Goal: Communication & Community: Share content

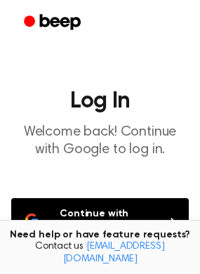
click at [111, 211] on button "Continue with Google" at bounding box center [100, 221] width 178 height 46
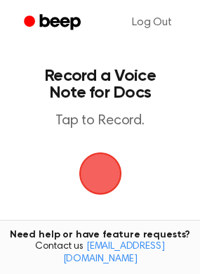
click at [103, 174] on span "button" at bounding box center [100, 173] width 43 height 43
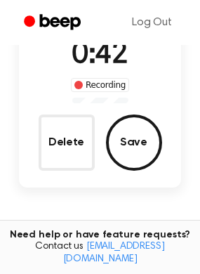
scroll to position [75, 0]
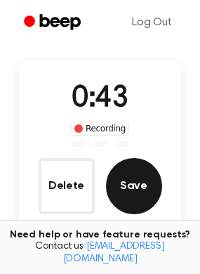
click at [143, 176] on button "Save" at bounding box center [134, 186] width 56 height 56
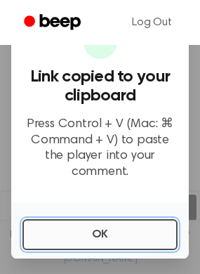
click at [92, 226] on button "OK" at bounding box center [99, 234] width 155 height 31
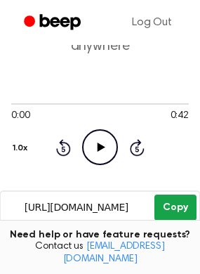
click at [174, 207] on button "Copy" at bounding box center [175, 208] width 41 height 26
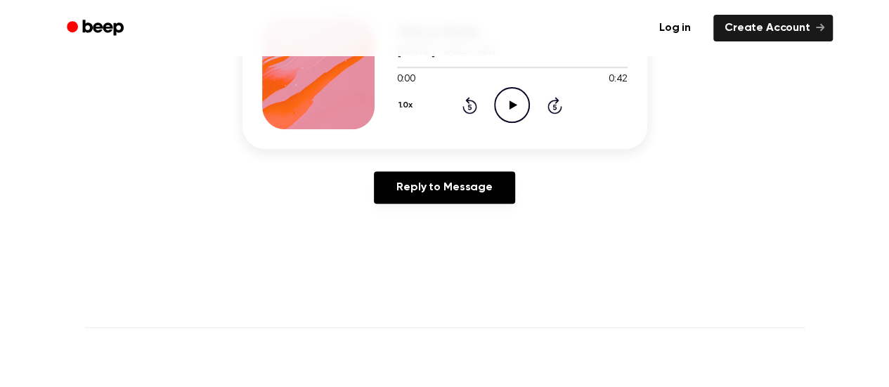
scroll to position [242, 0]
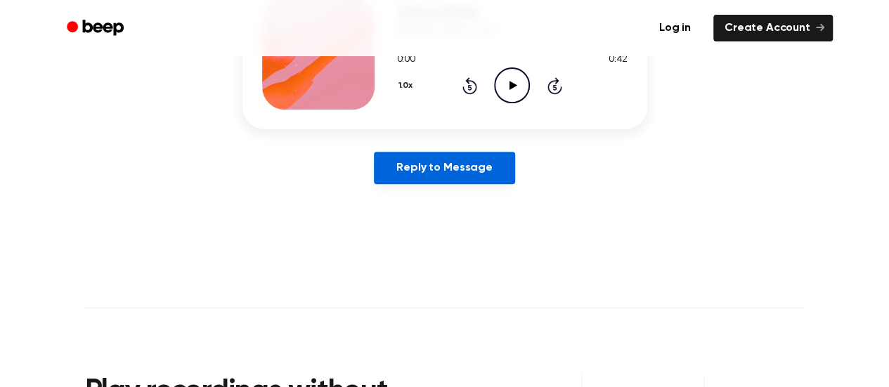
click at [448, 171] on link "Reply to Message" at bounding box center [444, 168] width 141 height 32
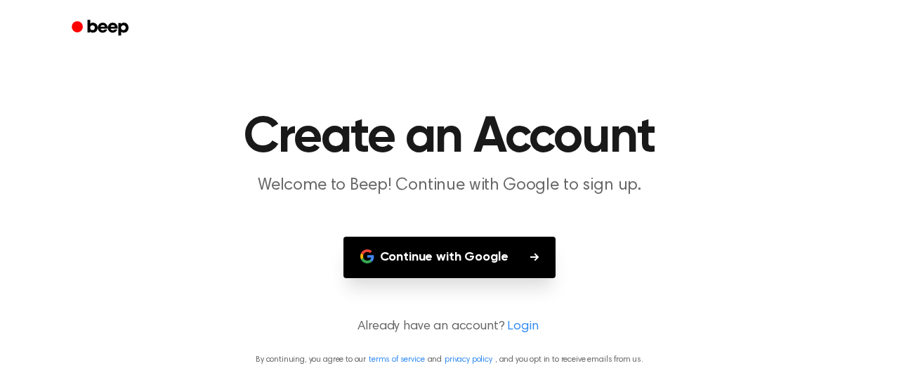
click at [429, 241] on button "Continue with Google" at bounding box center [450, 257] width 213 height 41
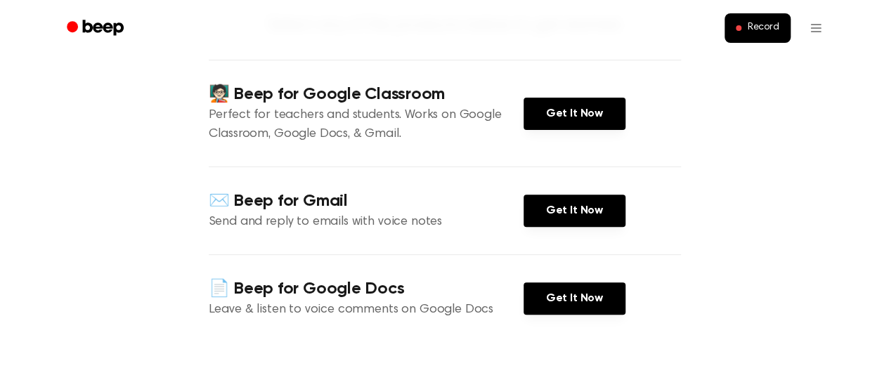
scroll to position [141, 0]
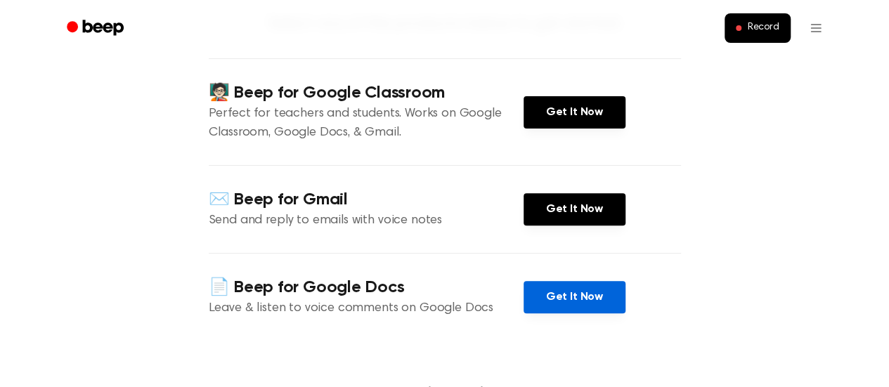
click at [526, 294] on link "Get It Now" at bounding box center [575, 297] width 102 height 32
